Goal: Information Seeking & Learning: Learn about a topic

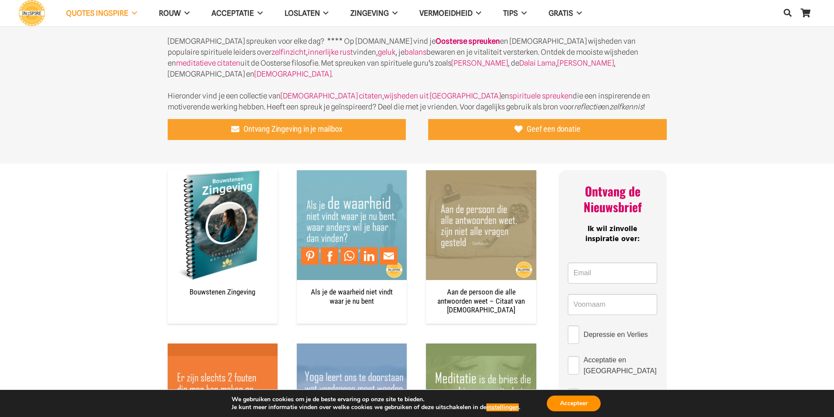
scroll to position [44, 0]
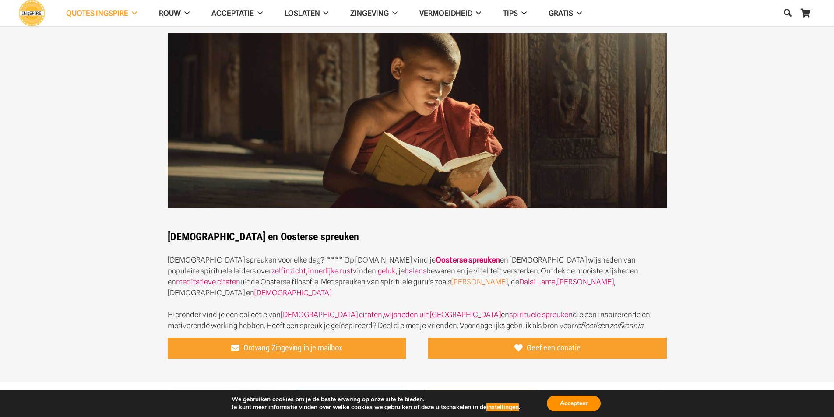
click at [451, 282] on link "[PERSON_NAME]" at bounding box center [479, 282] width 56 height 9
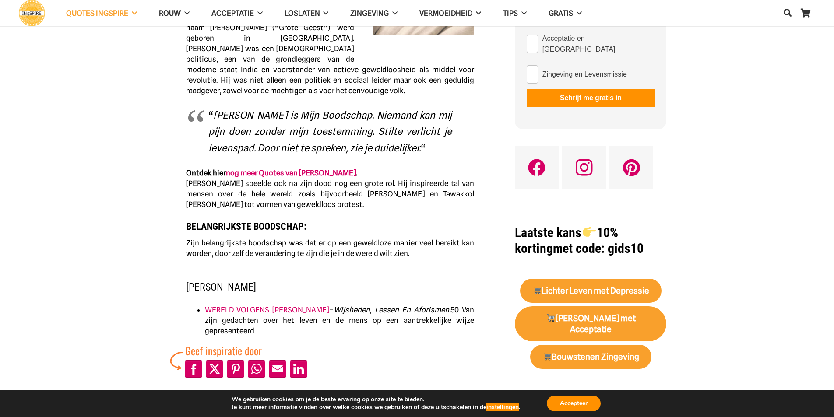
scroll to position [219, 0]
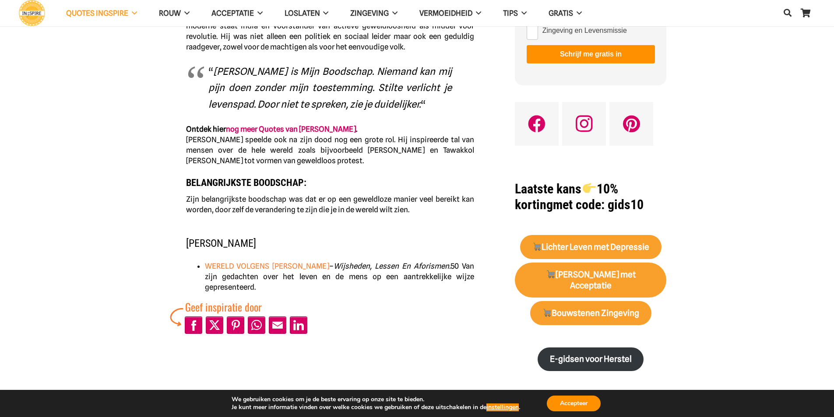
click at [261, 262] on link "WERELD VOLGENS GANDHI" at bounding box center [267, 266] width 125 height 9
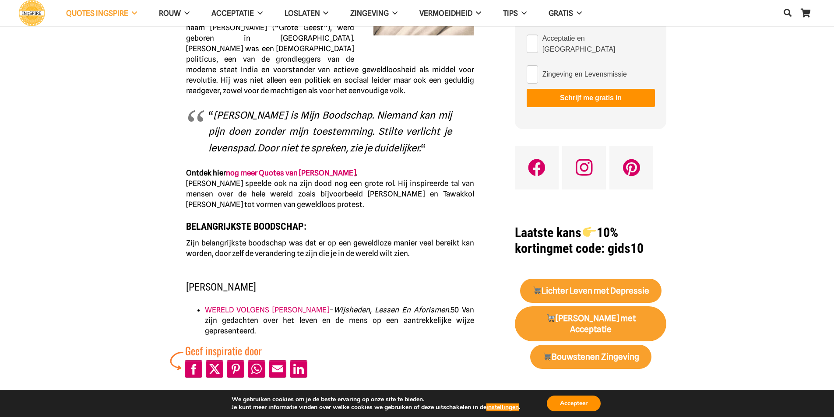
scroll to position [0, 0]
